Goal: Ask a question: Seek information or help from site administrators or community

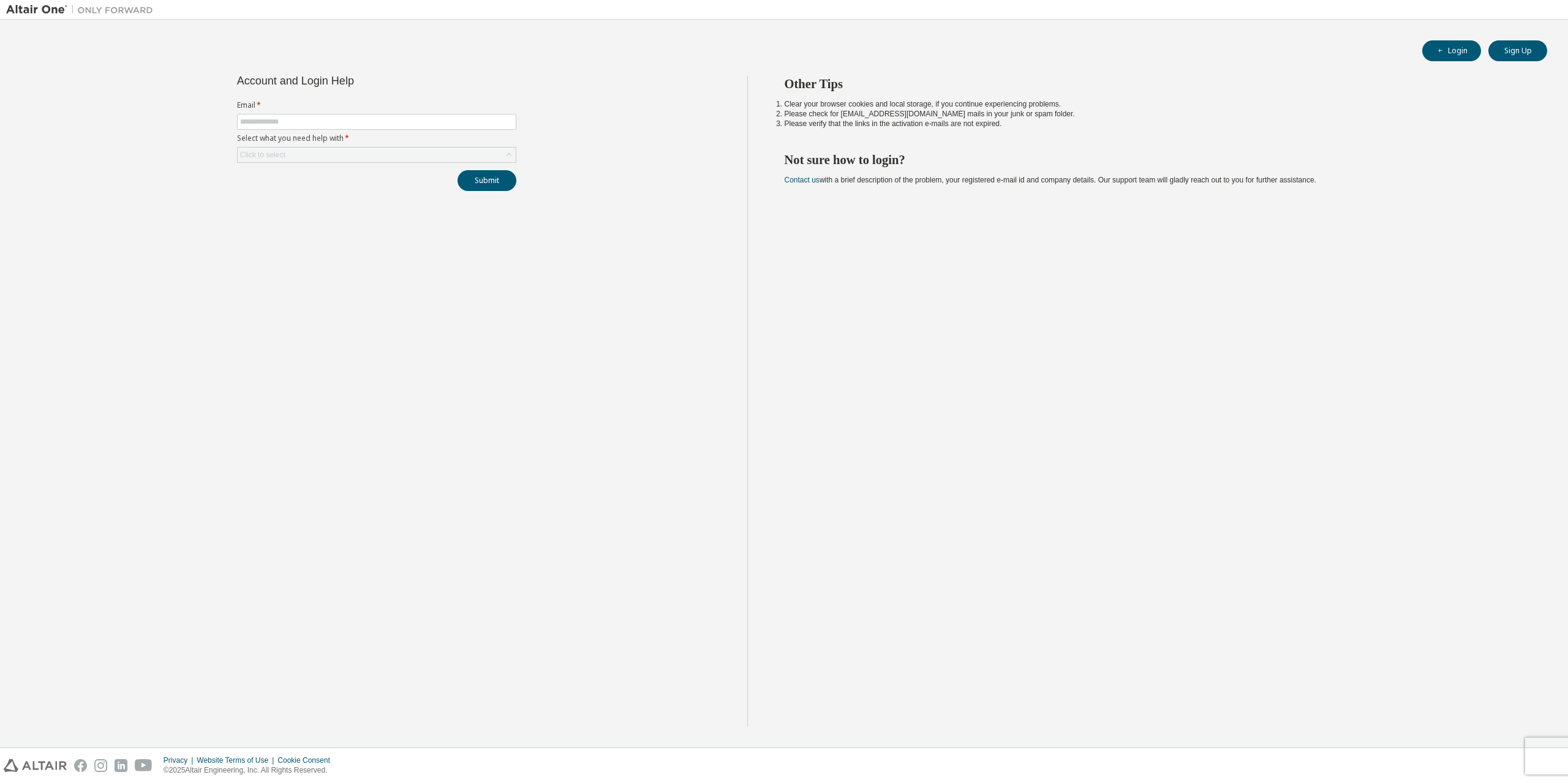
drag, startPoint x: 1157, startPoint y: 355, endPoint x: 1141, endPoint y: 318, distance: 40.3
click at [1157, 354] on div "Other Tips Clear your browser cookies and local storage, if you continue experi…" at bounding box center [1155, 402] width 816 height 651
click at [368, 122] on input "text" at bounding box center [377, 122] width 273 height 10
type input "**********"
click at [392, 161] on div "Click to select" at bounding box center [377, 155] width 279 height 15
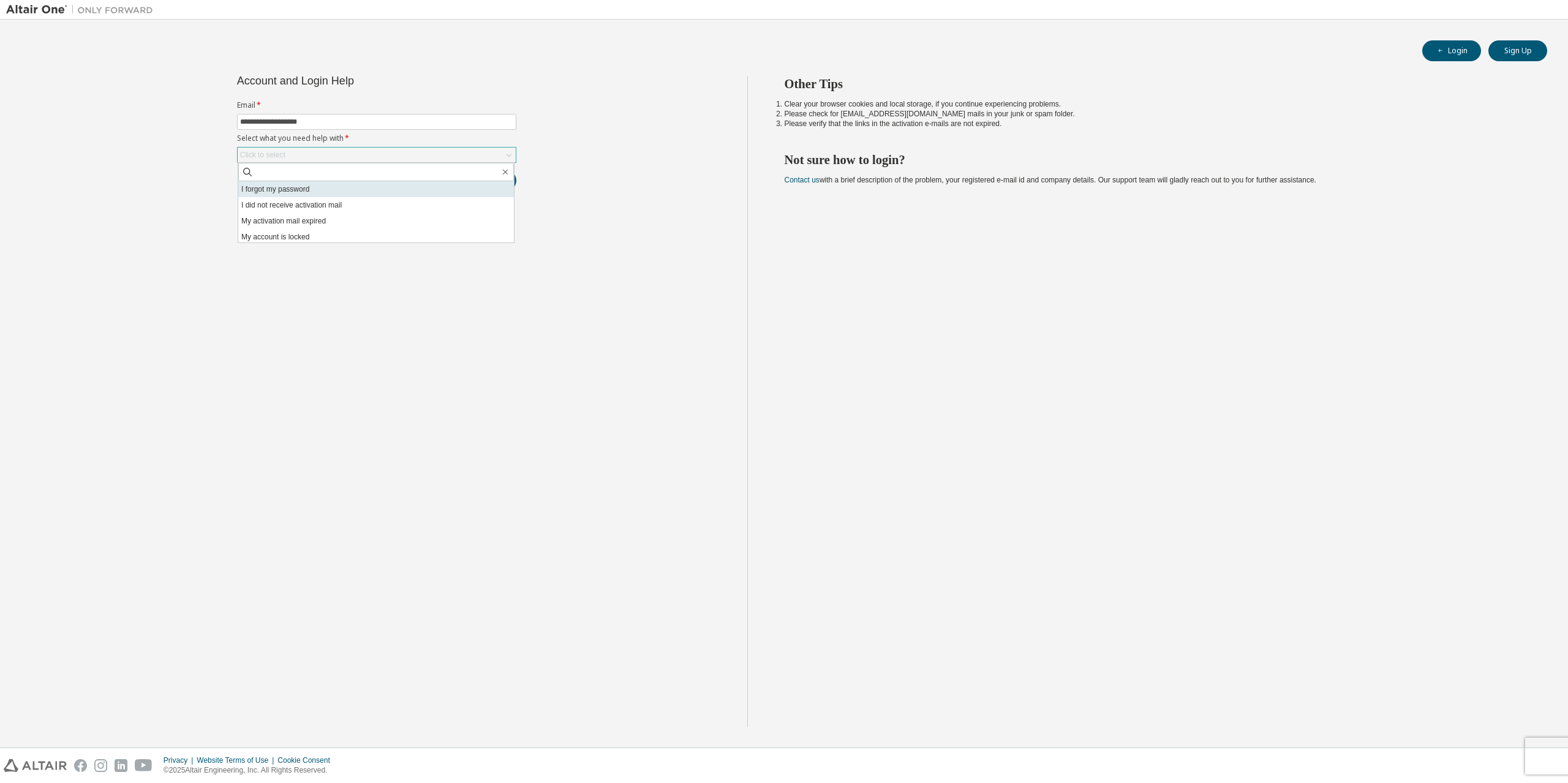
click at [353, 184] on li "I forgot my password" at bounding box center [377, 190] width 276 height 16
click at [438, 158] on div "I forgot my password" at bounding box center [377, 155] width 279 height 15
click at [391, 191] on li "I forgot my password" at bounding box center [377, 190] width 276 height 16
click at [480, 184] on button "Submit" at bounding box center [486, 181] width 59 height 21
click at [1466, 49] on button "Login" at bounding box center [1452, 51] width 59 height 21
